Goal: Transaction & Acquisition: Obtain resource

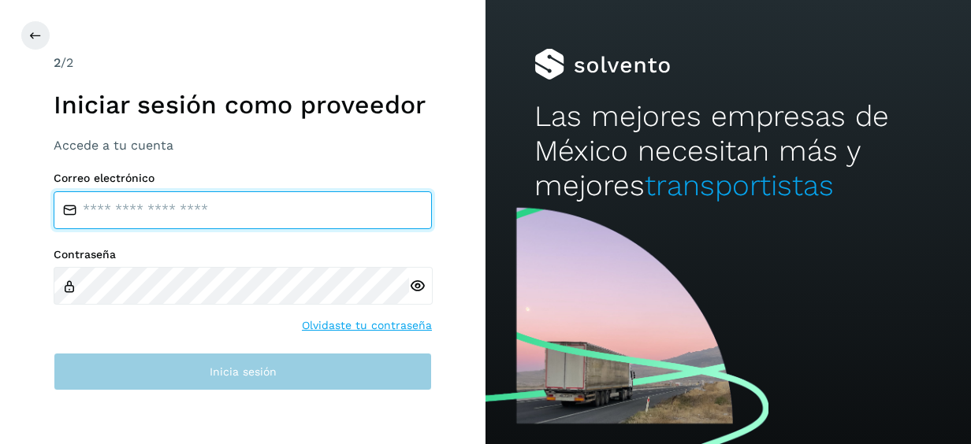
type input "**********"
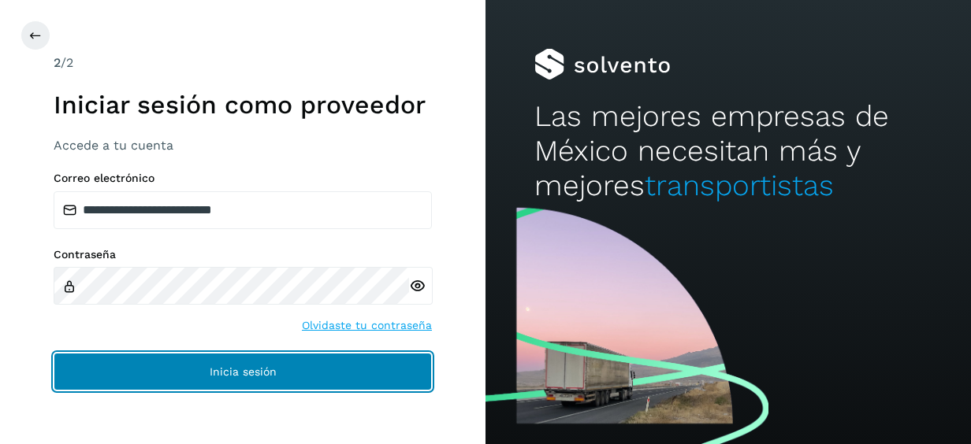
click at [248, 370] on span "Inicia sesión" at bounding box center [243, 371] width 67 height 11
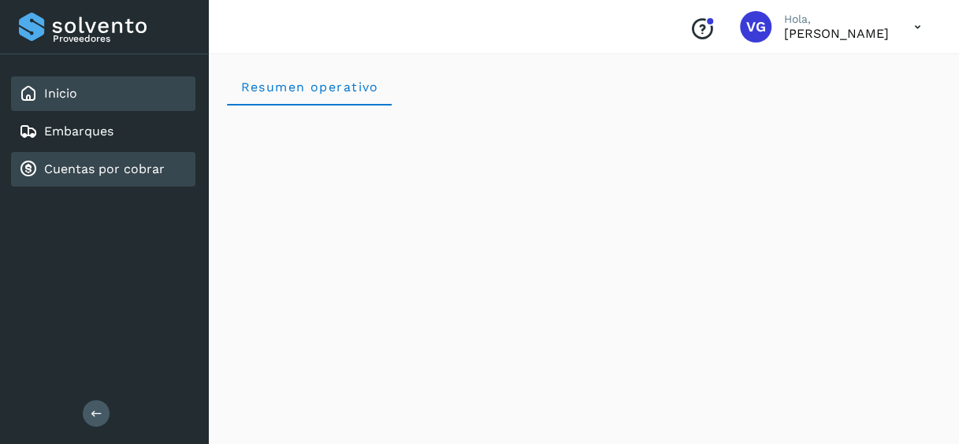
click at [117, 164] on link "Cuentas por cobrar" at bounding box center [104, 169] width 121 height 15
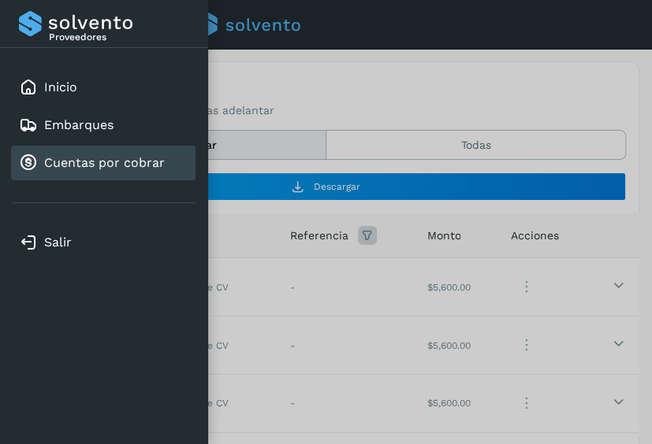
click at [444, 136] on div at bounding box center [326, 222] width 652 height 444
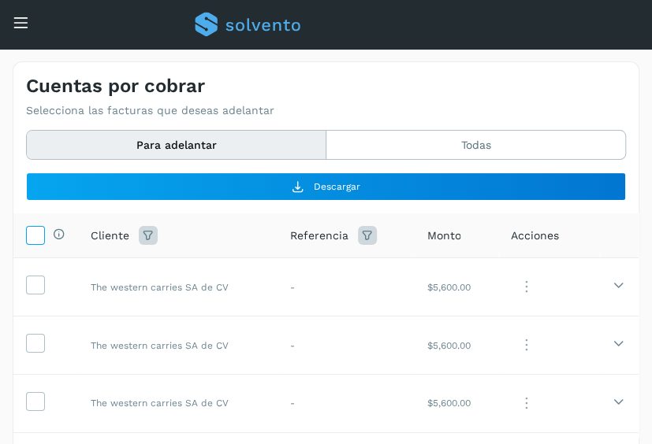
click at [29, 243] on span at bounding box center [35, 238] width 17 height 13
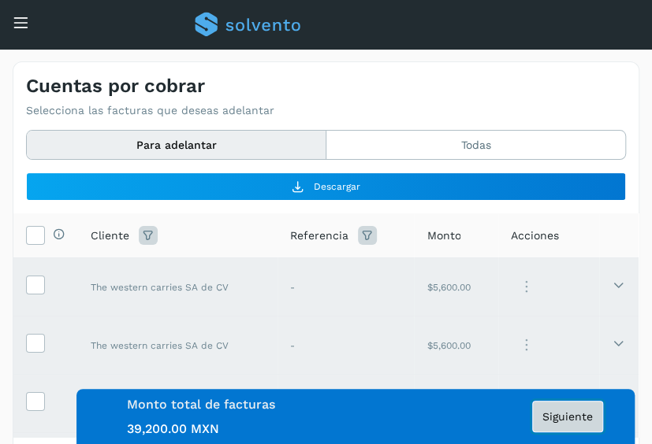
click at [569, 422] on span "Siguiente" at bounding box center [567, 416] width 50 height 11
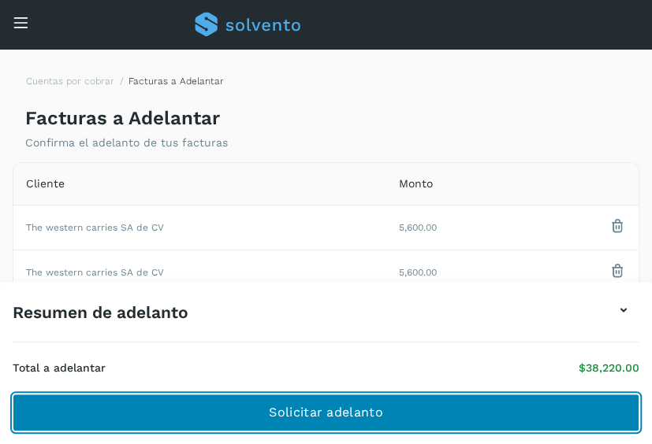
click at [555, 418] on button "Solicitar adelanto" at bounding box center [326, 413] width 626 height 38
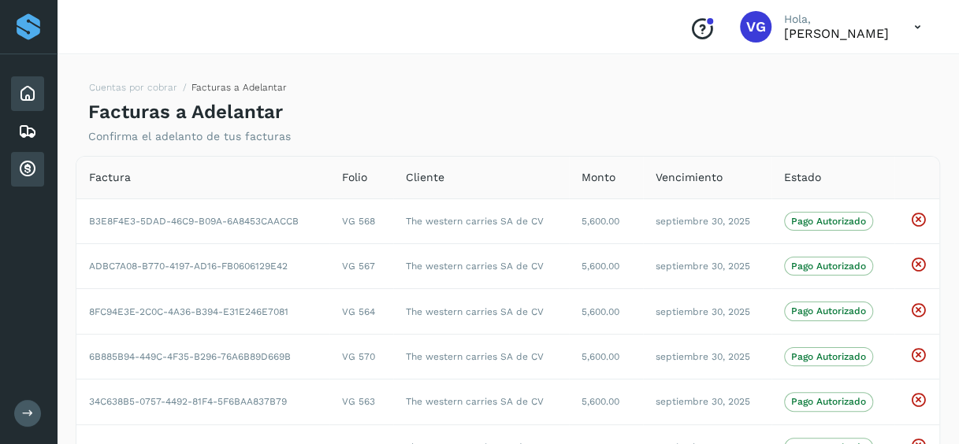
click at [25, 87] on icon at bounding box center [27, 93] width 19 height 19
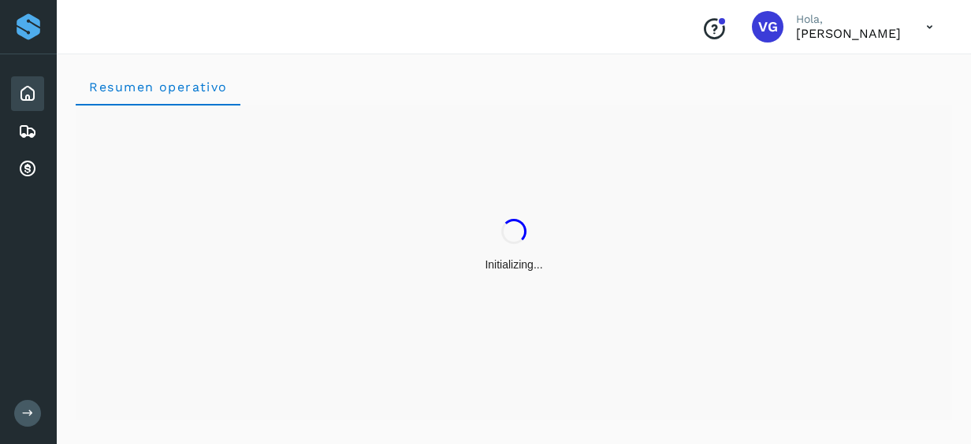
click at [28, 410] on icon at bounding box center [28, 413] width 12 height 12
